Goal: Task Accomplishment & Management: Use online tool/utility

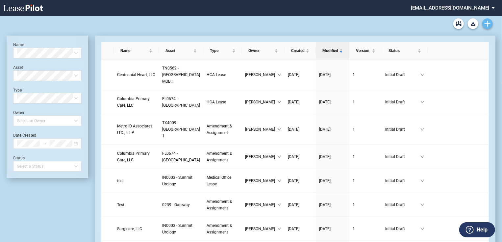
click at [248, 25] on icon "Create new document" at bounding box center [488, 24] width 6 height 6
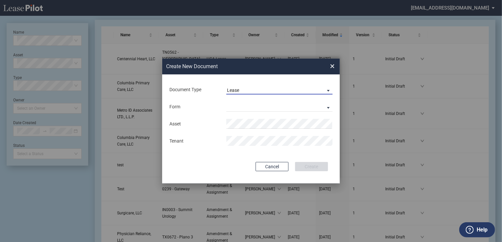
click at [248, 88] on span "Lease" at bounding box center [274, 90] width 94 height 7
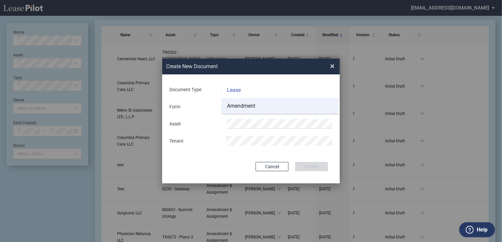
click at [248, 105] on md-option "Amendment" at bounding box center [280, 106] width 117 height 16
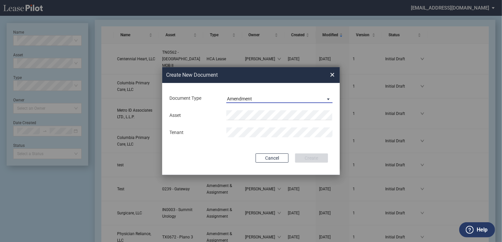
click at [248, 101] on span "Amendment" at bounding box center [274, 99] width 94 height 7
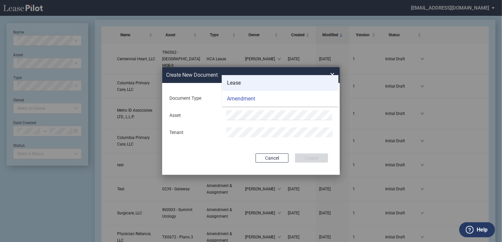
click at [248, 86] on md-option "Lease" at bounding box center [280, 83] width 117 height 16
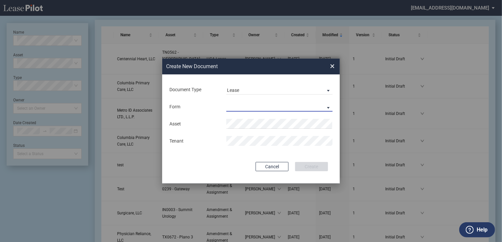
click at [248, 105] on md-select "Medical Office Lease Scottsdale Lease Louisville Lease 1370 Medical Place Lease…" at bounding box center [279, 107] width 106 height 10
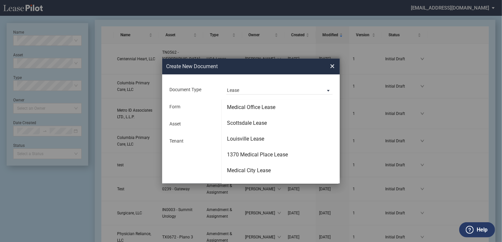
scroll to position [42, 0]
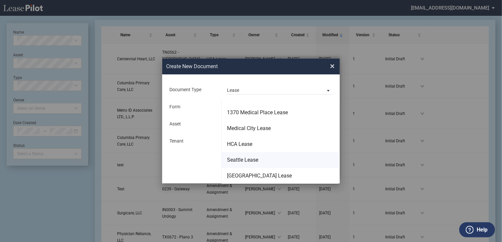
click at [248, 105] on md-option "Seattle Lease" at bounding box center [280, 160] width 117 height 16
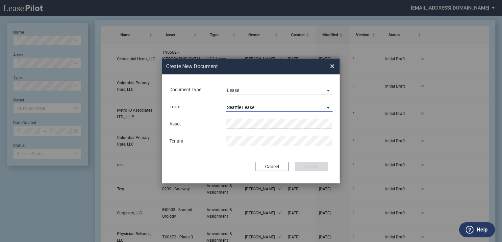
click at [248, 105] on span "Seattle Lease" at bounding box center [274, 107] width 94 height 7
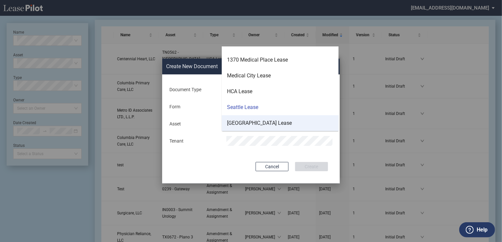
click at [248, 105] on div "Nordstrom Tower Lease" at bounding box center [259, 122] width 65 height 7
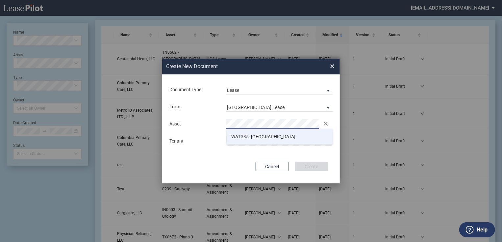
click at [246, 105] on span "1385" at bounding box center [244, 136] width 11 height 5
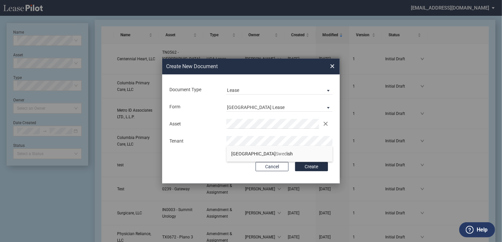
click at [248, 105] on span "Swed" at bounding box center [281, 153] width 11 height 5
click at [248, 105] on button "Create" at bounding box center [311, 166] width 33 height 9
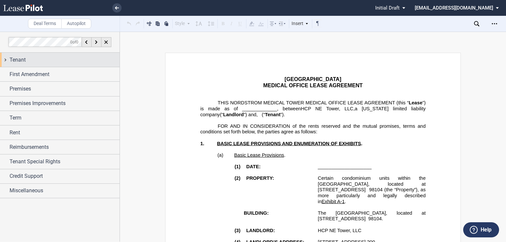
click at [20, 58] on span "Tenant" at bounding box center [18, 60] width 16 height 8
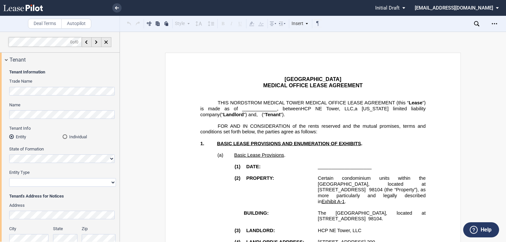
click at [26, 101] on div "Trade Name" at bounding box center [62, 89] width 107 height 23
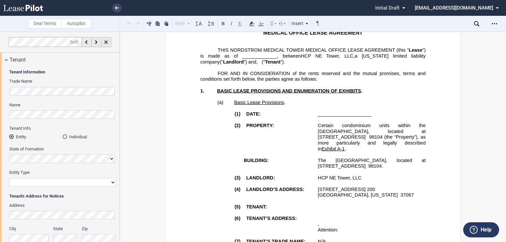
click at [368, 158] on span "The Nordstrom Medical Tower building, located at 1229 Madison Street, Seattle, …" at bounding box center [372, 163] width 109 height 11
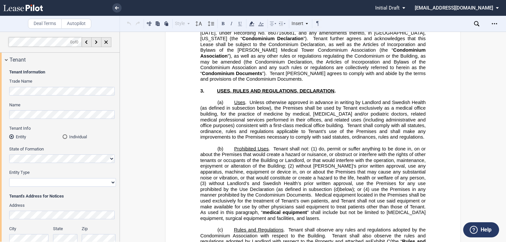
scroll to position [500, 0]
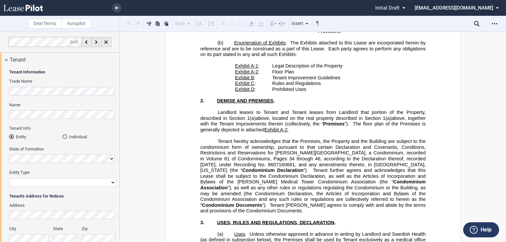
click at [0, 126] on div "Tenant Information Trade Name Name Tenant Info Entity Individual State of Forma…" at bounding box center [59, 183] width 119 height 232
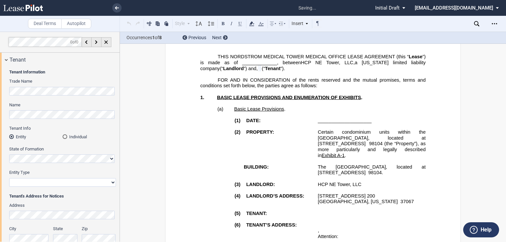
scroll to position [0, 0]
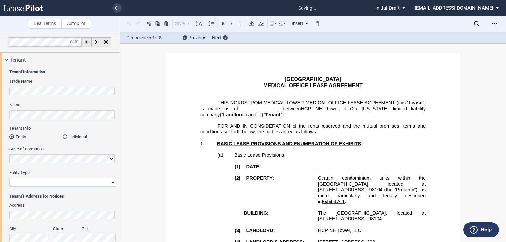
click at [53, 183] on select "Corporation Limited Liability Company General Partnership Limited Partnership O…" at bounding box center [62, 182] width 107 height 9
select select "Other"
click at [9, 178] on select "Corporation Limited Liability Company General Partnership Limited Partnership O…" at bounding box center [62, 182] width 107 height 9
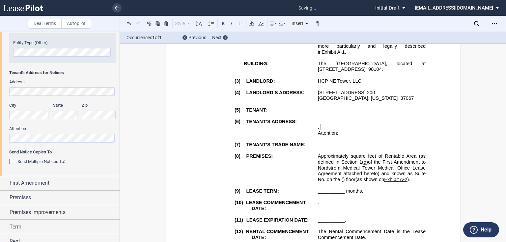
scroll to position [184, 0]
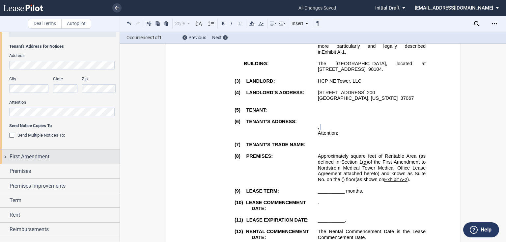
click at [46, 161] on span "First Amendment" at bounding box center [30, 157] width 40 height 8
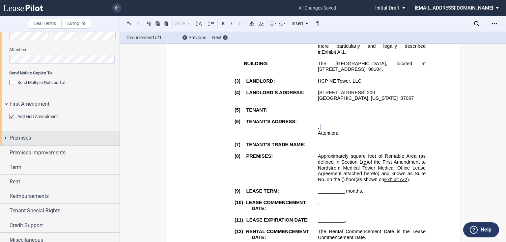
click at [29, 135] on span "Premises" at bounding box center [20, 138] width 21 height 8
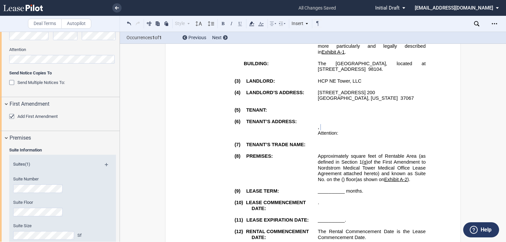
scroll to position [290, 0]
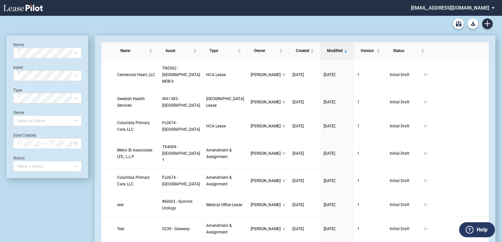
click at [484, 9] on md-select "jlarce@healthpeak.com Admin Area Settings Sign Out" at bounding box center [455, 7] width 90 height 15
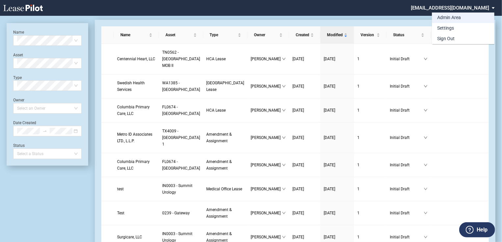
click at [444, 20] on div "Admin Area" at bounding box center [449, 17] width 24 height 7
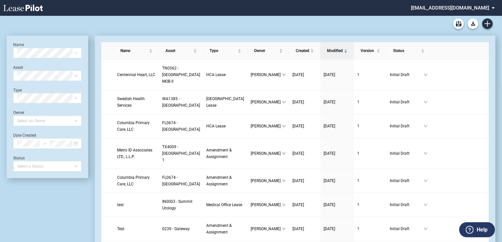
scroll to position [16, 0]
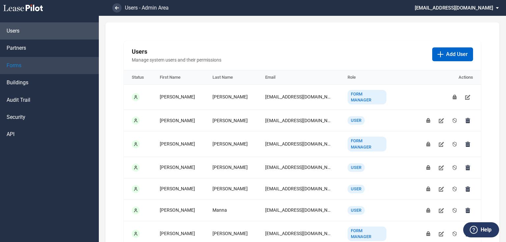
click at [41, 70] on link "Forms" at bounding box center [49, 65] width 99 height 17
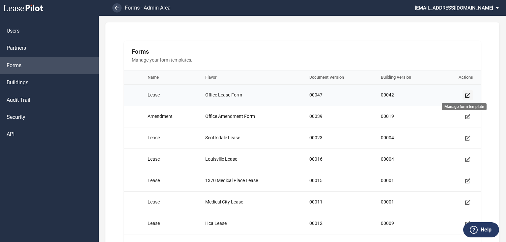
click at [465, 93] on use "Manage form template" at bounding box center [467, 95] width 5 height 5
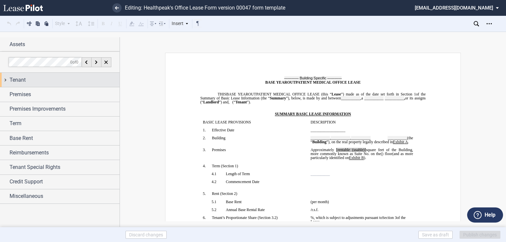
click at [22, 87] on div "Tenant Tenant Information Name Tenant Info Entity Individual State of Formation…" at bounding box center [59, 138] width 119 height 131
click at [24, 85] on div "Tenant" at bounding box center [59, 80] width 119 height 14
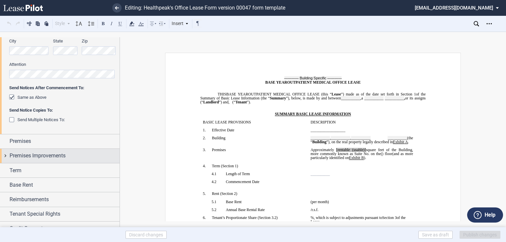
scroll to position [207, 0]
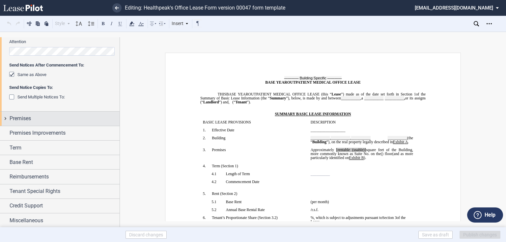
click at [45, 118] on div "Premises" at bounding box center [65, 119] width 110 height 8
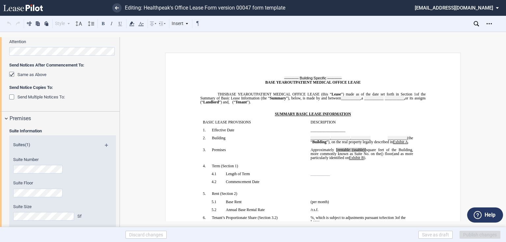
click at [13, 97] on div "Send Multiple Notices To:" at bounding box center [12, 97] width 7 height 7
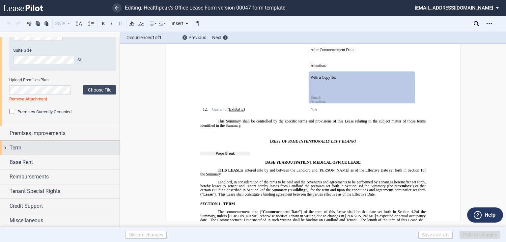
scroll to position [266, 0]
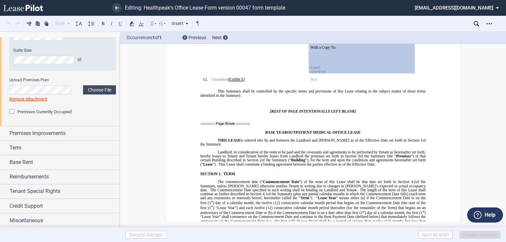
click at [12, 112] on div "Premises Currently Occupied" at bounding box center [12, 112] width 7 height 7
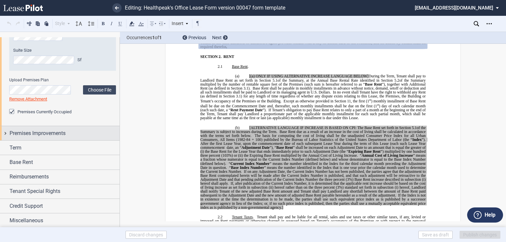
scroll to position [480, 0]
click at [25, 135] on span "Premises Improvements" at bounding box center [38, 133] width 56 height 8
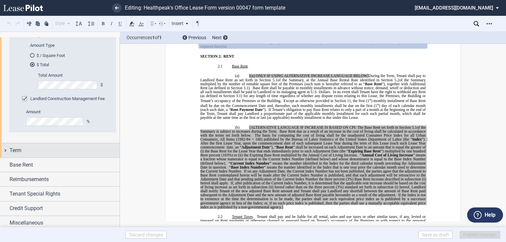
scroll to position [691, 0]
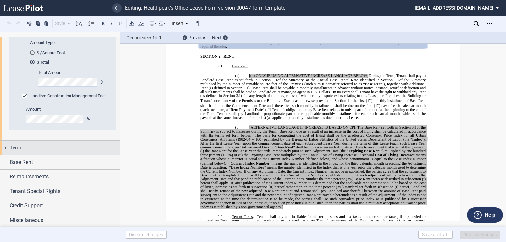
click at [47, 144] on div "Term" at bounding box center [65, 148] width 110 height 8
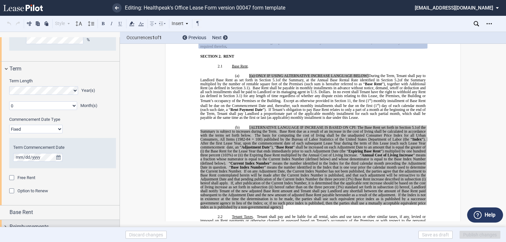
scroll to position [821, 0]
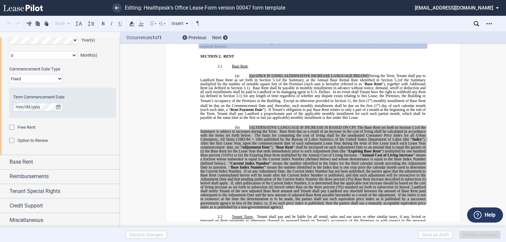
click at [32, 128] on span "Free Rent" at bounding box center [26, 127] width 18 height 5
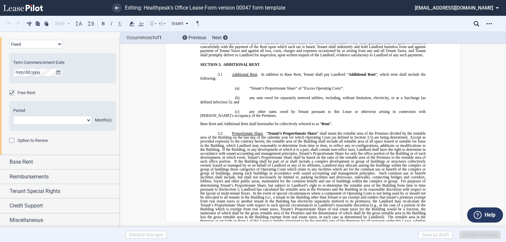
scroll to position [691, 0]
click at [39, 142] on span "Option to Renew" at bounding box center [32, 140] width 31 height 5
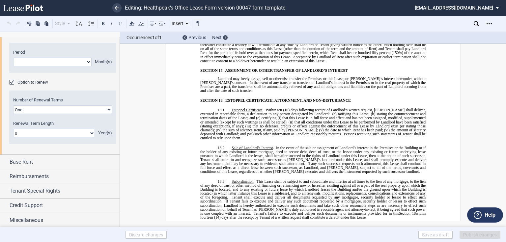
scroll to position [6086, 0]
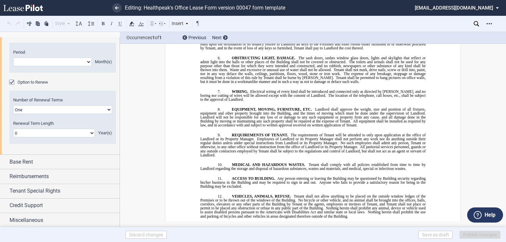
drag, startPoint x: 48, startPoint y: 108, endPoint x: 47, endPoint y: 113, distance: 5.3
click at [48, 108] on select "One Two" at bounding box center [62, 109] width 99 height 9
click at [43, 132] on select "0 1 2 3 4 5 6 7 8 9 10 11 12 13 14 15 16 17 18 19 20" at bounding box center [54, 133] width 82 height 9
click at [45, 131] on select "0 1 2 3 4 5 6 7 8 9 10 11 12 13 14 15 16 17 18 19 20" at bounding box center [54, 133] width 82 height 9
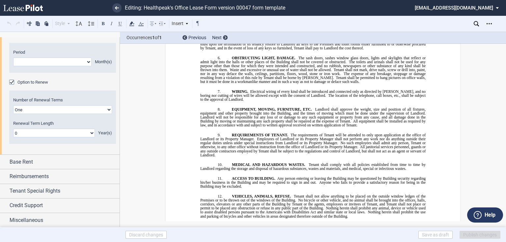
select select "number:5"
click at [13, 129] on select "0 1 2 3 4 5 6 7 8 9 10 11 12 13 14 15 16 17 18 19 20" at bounding box center [54, 133] width 82 height 9
click at [33, 162] on span "Base Rent" at bounding box center [21, 162] width 23 height 8
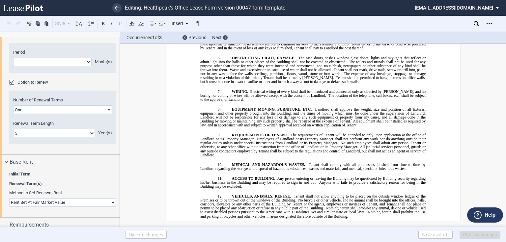
scroll to position [961, 0]
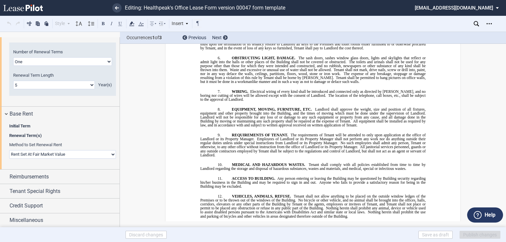
click at [61, 154] on select "Rent Set At Fair Market Value Rent Specified in [GEOGRAPHIC_DATA]" at bounding box center [62, 154] width 107 height 9
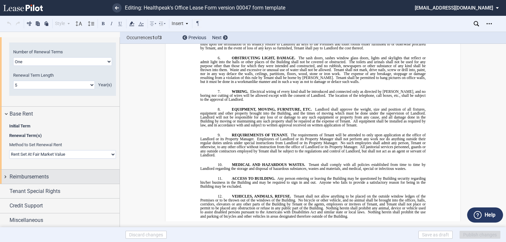
click at [45, 177] on span "Reimbursements" at bounding box center [29, 177] width 39 height 8
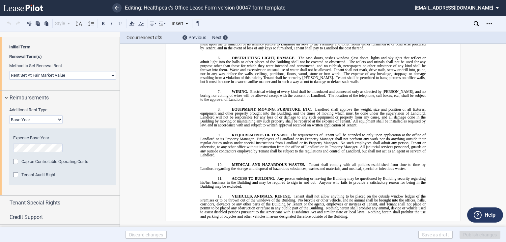
scroll to position [1052, 0]
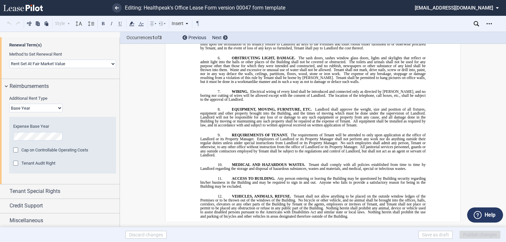
click at [36, 108] on select "Base Year Triple Net" at bounding box center [35, 108] width 53 height 9
click at [39, 106] on select "Base Year Triple Net" at bounding box center [35, 108] width 53 height 9
click at [45, 108] on select "Base Year Triple Net" at bounding box center [35, 108] width 53 height 9
select select "triple net"
click at [9, 112] on select "Base Year Triple Net" at bounding box center [35, 108] width 53 height 9
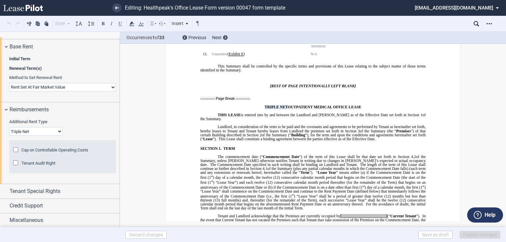
scroll to position [0, 0]
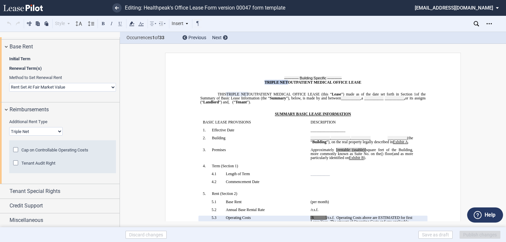
click at [16, 163] on div "Tenant Audit Right" at bounding box center [16, 163] width 7 height 7
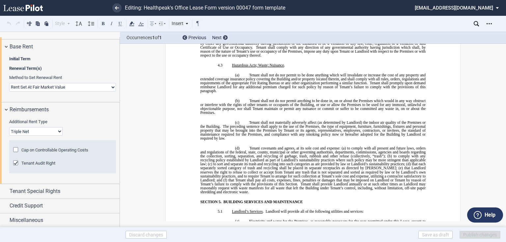
click at [15, 150] on div "Cap on Controllable Operating Costs" at bounding box center [16, 150] width 7 height 7
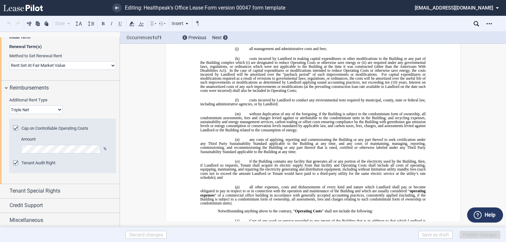
scroll to position [1137, 0]
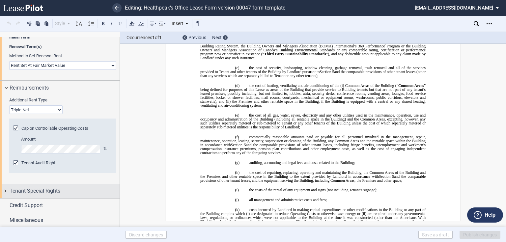
click at [29, 190] on span "Tenant Special Rights" at bounding box center [35, 191] width 51 height 8
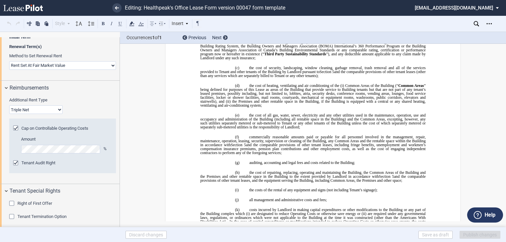
scroll to position [1083, 0]
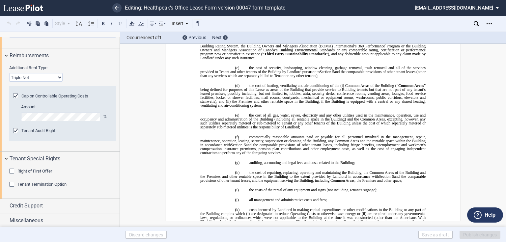
click at [12, 183] on div "Tenant Termination Option" at bounding box center [12, 185] width 7 height 7
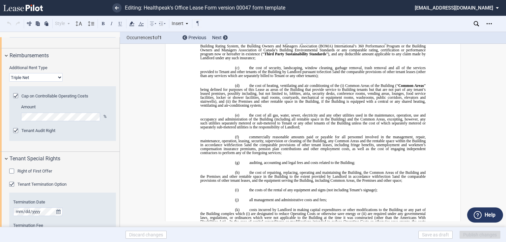
click at [11, 169] on div "Right of First Offer" at bounding box center [12, 172] width 7 height 7
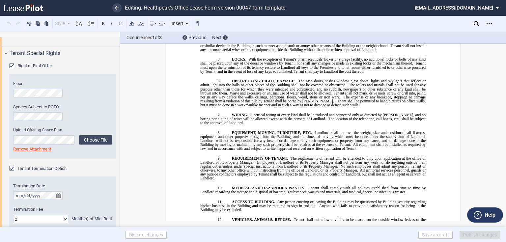
scroll to position [0, 0]
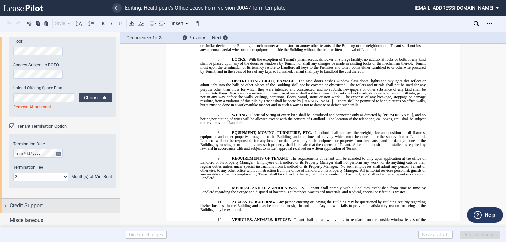
click at [22, 206] on span "Credit Support" at bounding box center [26, 206] width 33 height 8
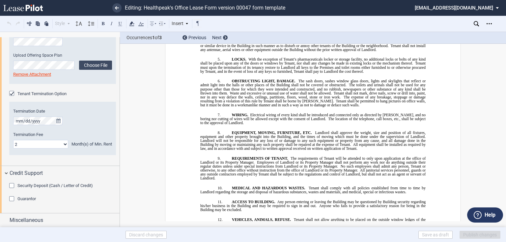
click at [13, 184] on div "Security Deposit (Cash / Letter of Credit)" at bounding box center [12, 186] width 7 height 7
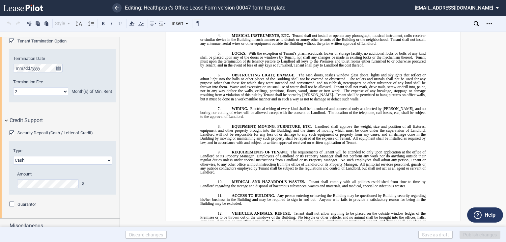
click at [45, 160] on select "Letter of Credit (L/C) Cash Cash and Letter of Credit" at bounding box center [62, 160] width 99 height 9
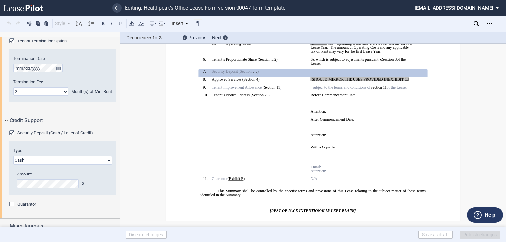
select select "cash and letter of credit"
click at [13, 156] on select "Letter of Credit (L/C) Cash Cash and Letter of Credit" at bounding box center [62, 160] width 99 height 9
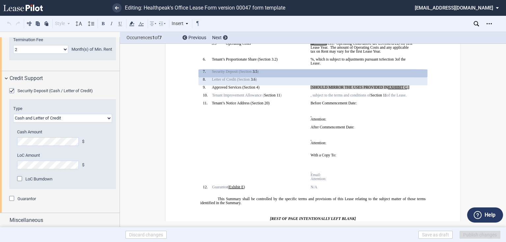
click at [19, 178] on div "LoC Burndown" at bounding box center [20, 179] width 7 height 7
select select "number:1"
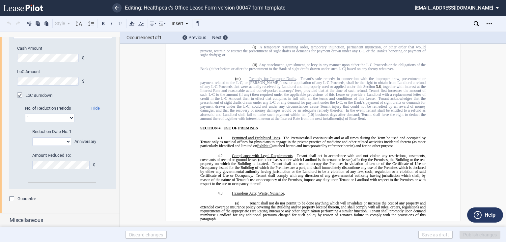
click at [12, 198] on div "Guarantor" at bounding box center [12, 199] width 7 height 7
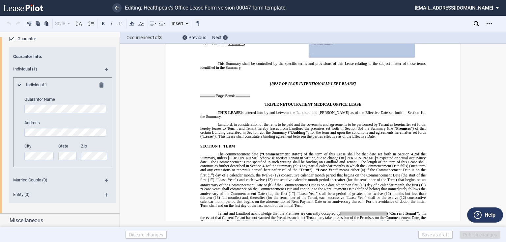
click at [106, 179] on md-icon at bounding box center [109, 183] width 9 height 8
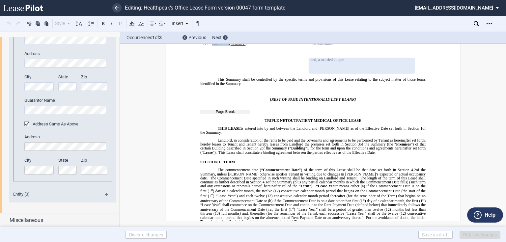
click at [107, 194] on md-icon at bounding box center [109, 197] width 9 height 8
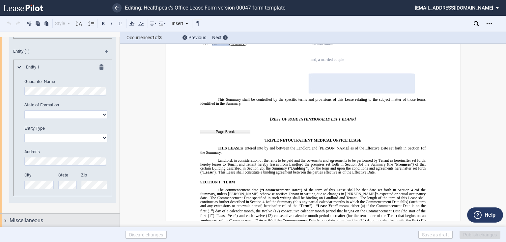
click at [57, 220] on div "Miscellaneous" at bounding box center [65, 221] width 110 height 8
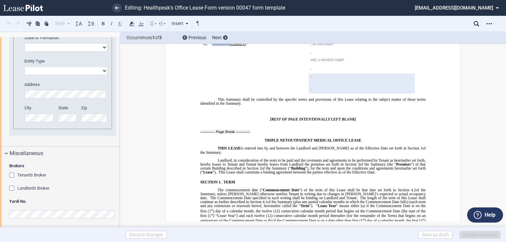
click at [41, 186] on span "Landlord's Broker" at bounding box center [33, 188] width 32 height 5
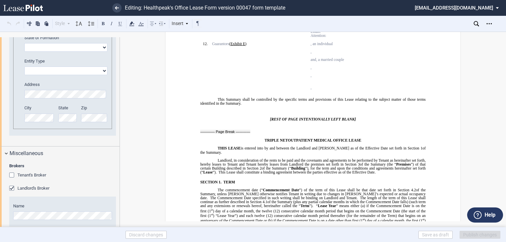
click at [38, 172] on span "Tenant's Broker" at bounding box center [31, 174] width 29 height 5
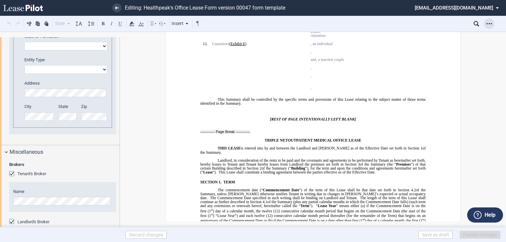
click at [492, 25] on div "Open Lease options menu" at bounding box center [489, 23] width 11 height 11
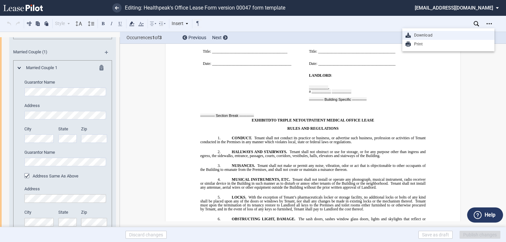
click at [414, 38] on div "Download" at bounding box center [448, 35] width 92 height 9
